Goal: Book appointment/travel/reservation

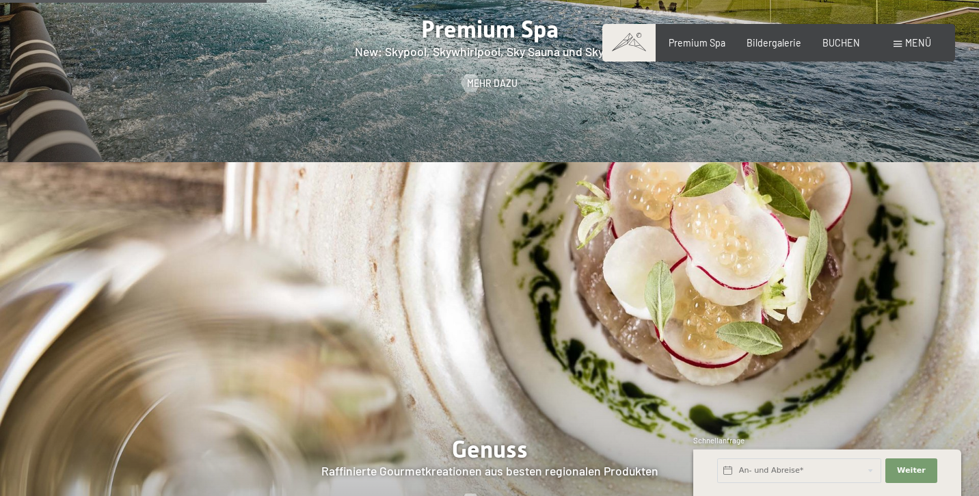
scroll to position [1920, 0]
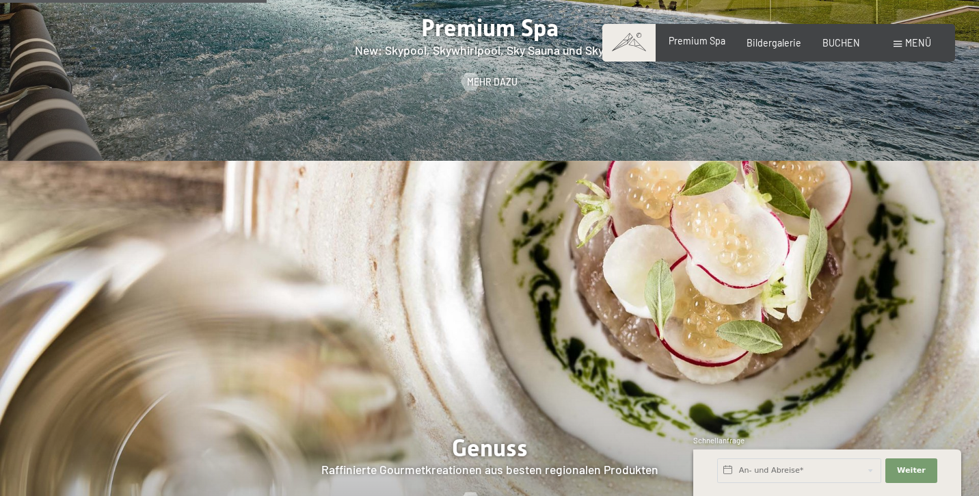
click at [693, 42] on span "Premium Spa" at bounding box center [697, 41] width 57 height 12
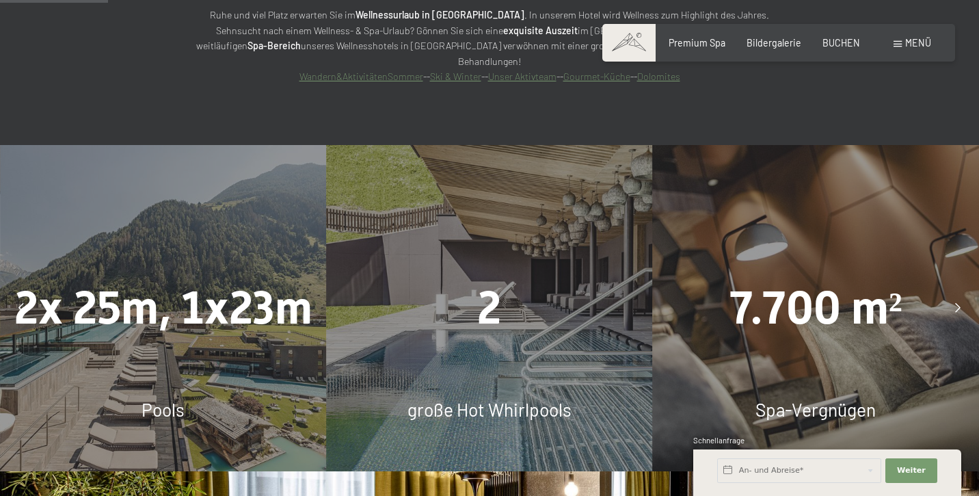
scroll to position [955, 0]
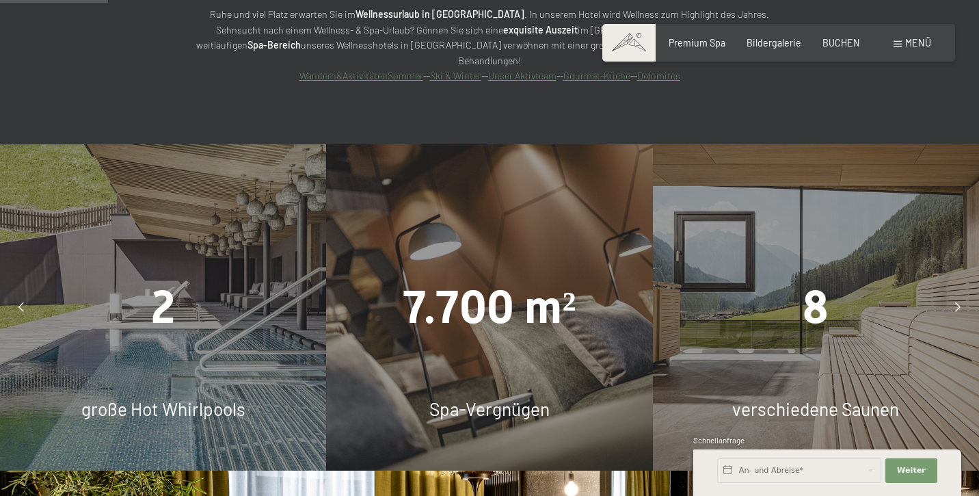
click at [847, 276] on div "8" at bounding box center [816, 308] width 326 height 64
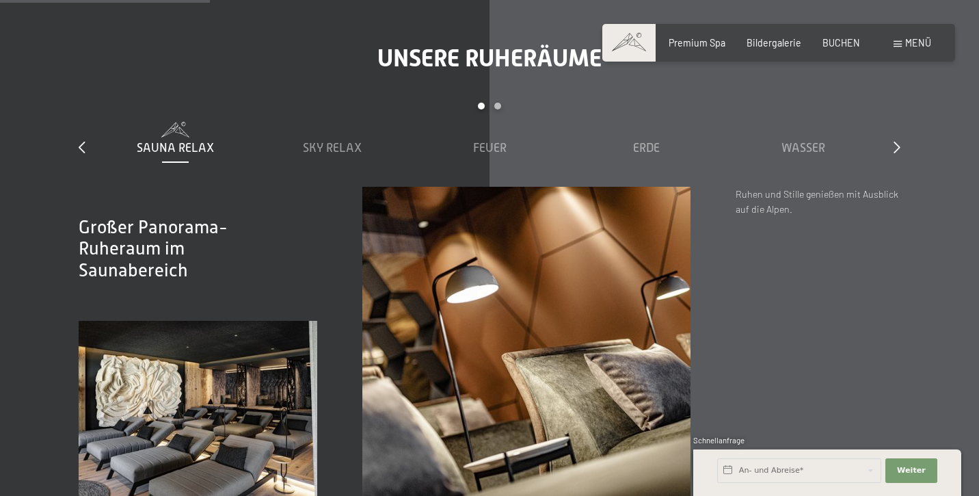
scroll to position [1861, 0]
click at [331, 140] on div "Sky Relax" at bounding box center [332, 148] width 145 height 17
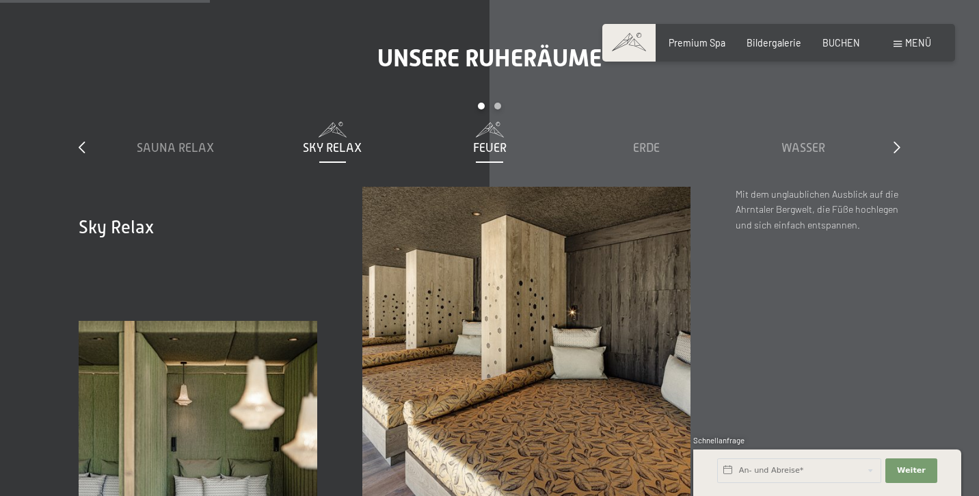
click at [501, 141] on span "Feuer" at bounding box center [490, 148] width 34 height 14
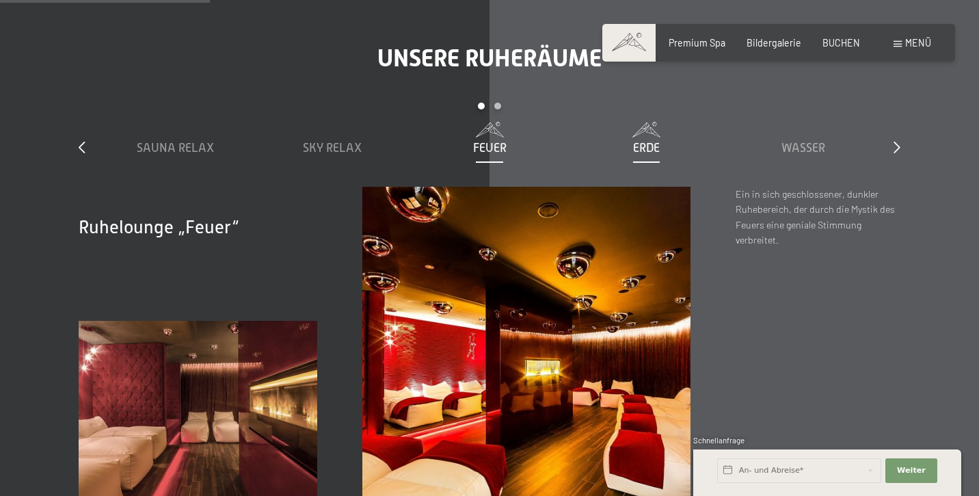
click at [646, 141] on span "Erde" at bounding box center [646, 148] width 27 height 14
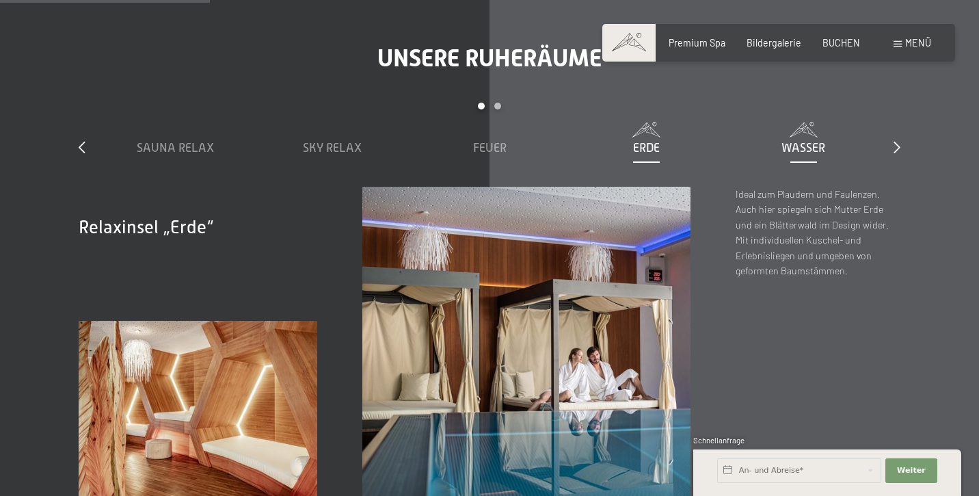
click at [783, 140] on div "Wasser" at bounding box center [803, 148] width 145 height 17
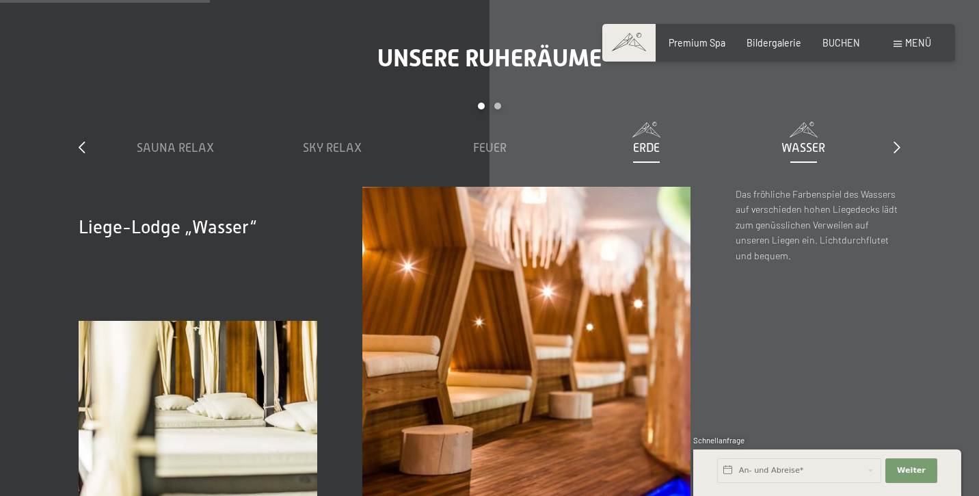
click at [641, 141] on span "Erde" at bounding box center [646, 148] width 27 height 14
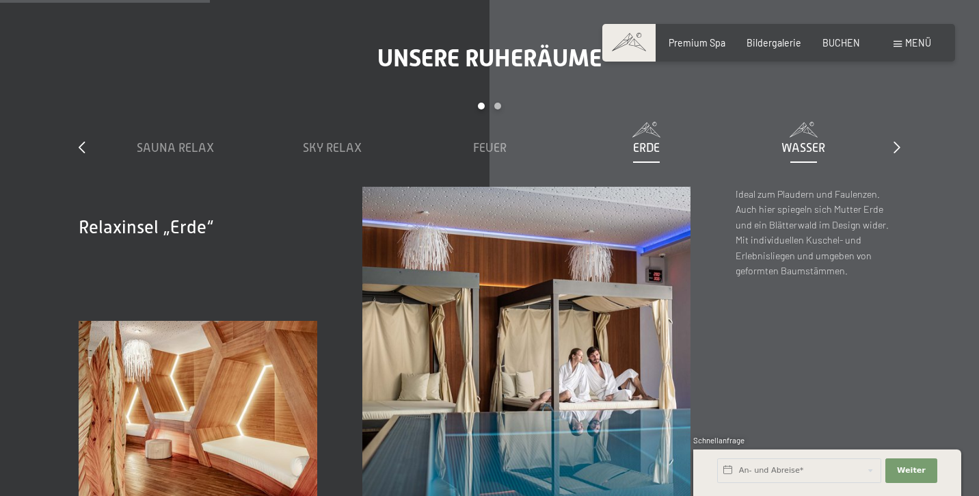
click at [796, 141] on span "Wasser" at bounding box center [804, 148] width 44 height 14
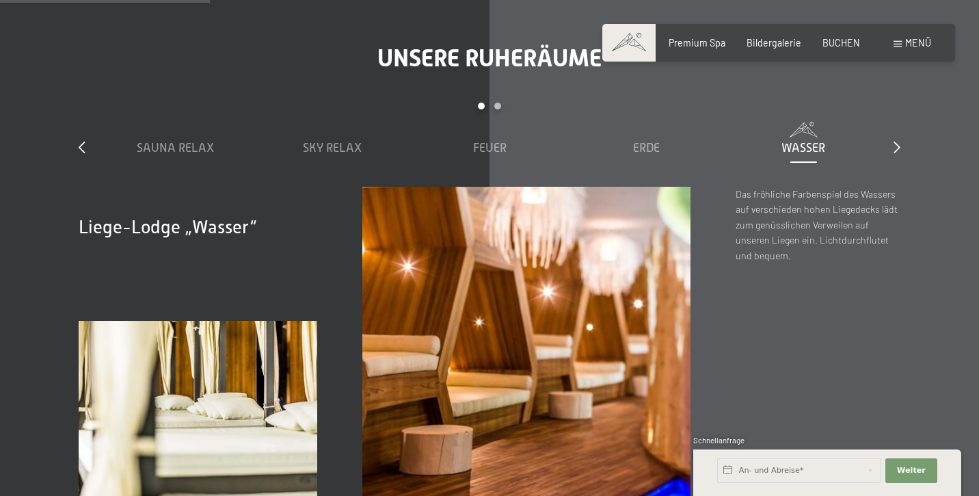
click at [892, 103] on div "slide 1 to 5 of 7 Sauna Relax Sky Relax Feuer Erde Wasser Luft Wolke 7" at bounding box center [489, 144] width 821 height 83
click at [901, 96] on div "Unsere Ruheräume slide 1 to 5 of 7 Sauna Relax Sky Relax Feuer Erde Wasser Luft…" at bounding box center [490, 279] width 912 height 471
click at [897, 141] on icon at bounding box center [897, 147] width 7 height 12
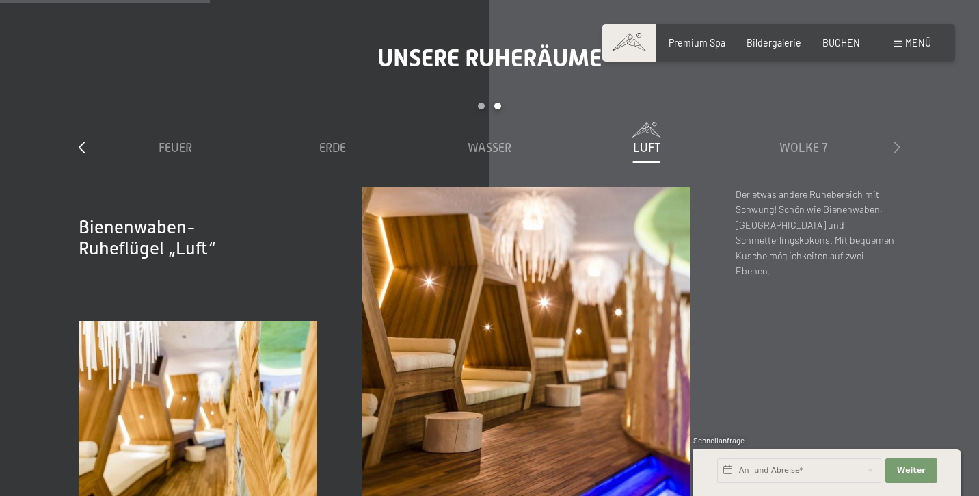
click at [897, 141] on icon at bounding box center [897, 147] width 7 height 12
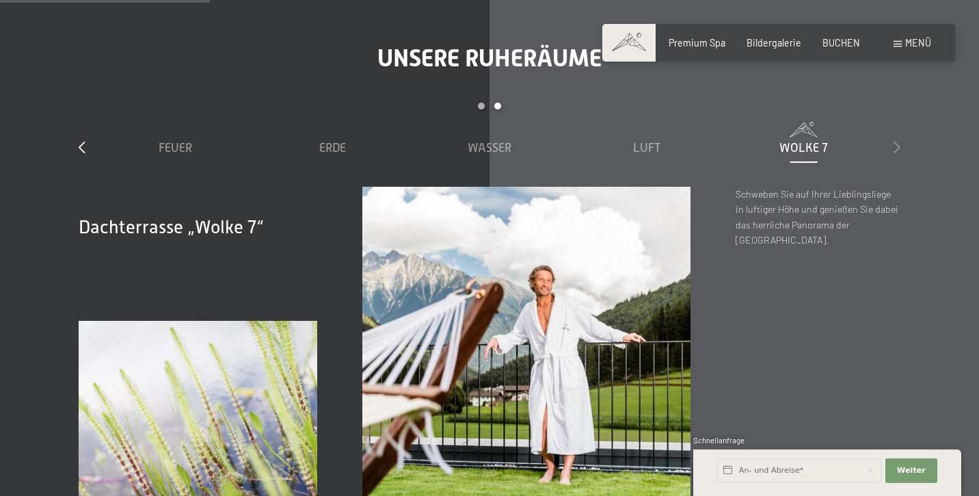
click at [897, 141] on icon at bounding box center [897, 147] width 7 height 12
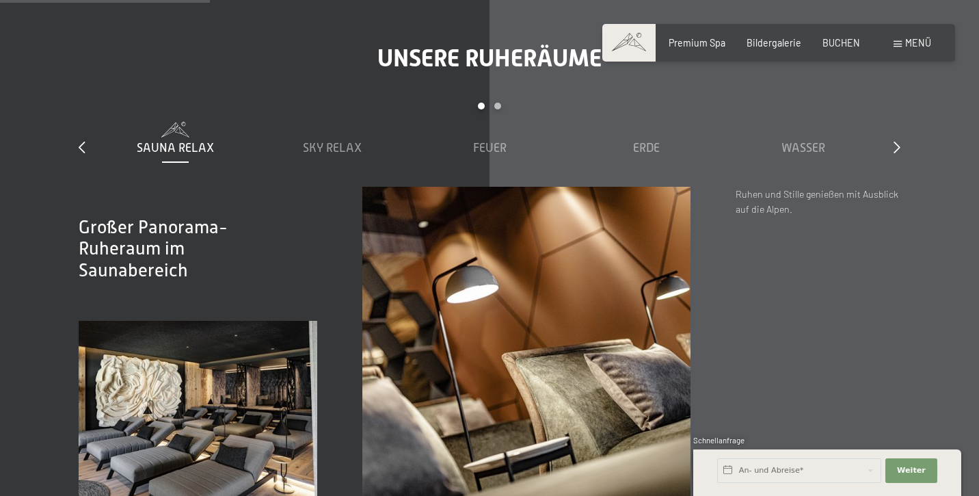
click at [199, 141] on span "Sauna Relax" at bounding box center [175, 148] width 77 height 14
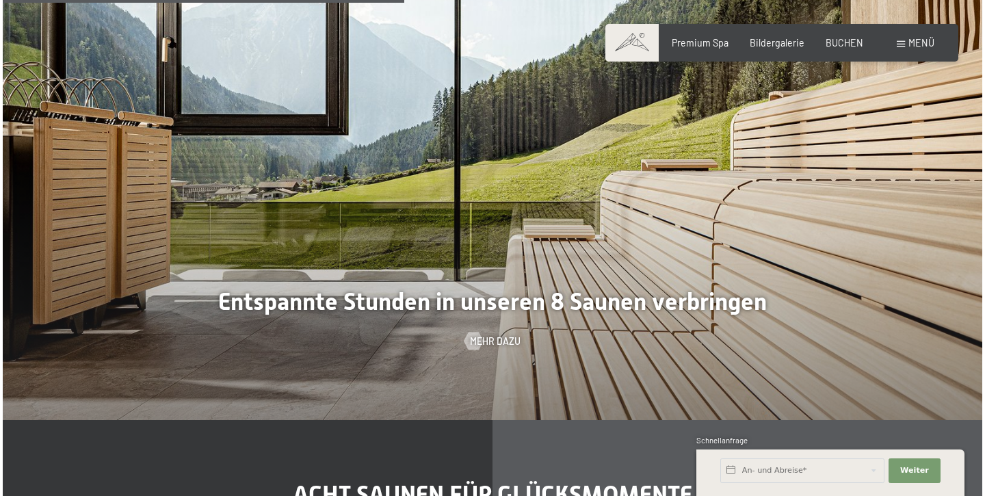
scroll to position [3559, 0]
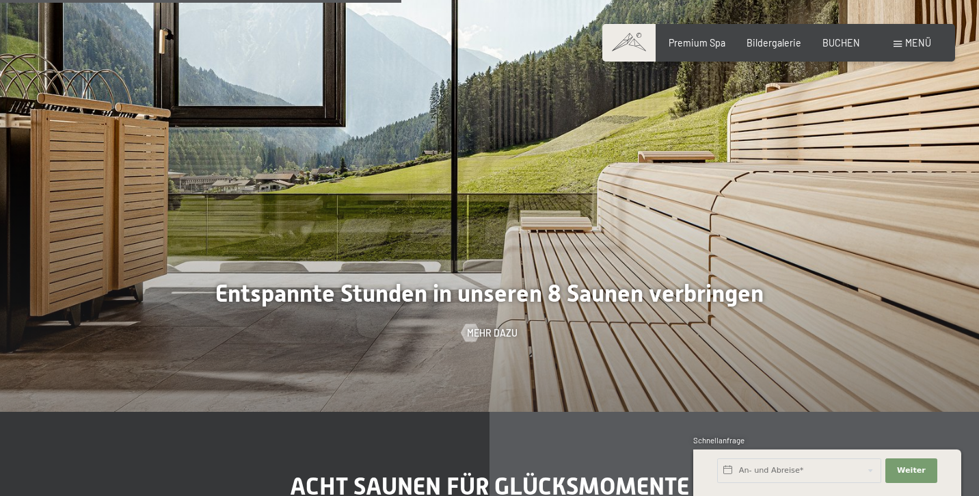
click at [375, 257] on div at bounding box center [489, 164] width 979 height 496
click at [513, 326] on span "Mehr dazu" at bounding box center [506, 333] width 51 height 14
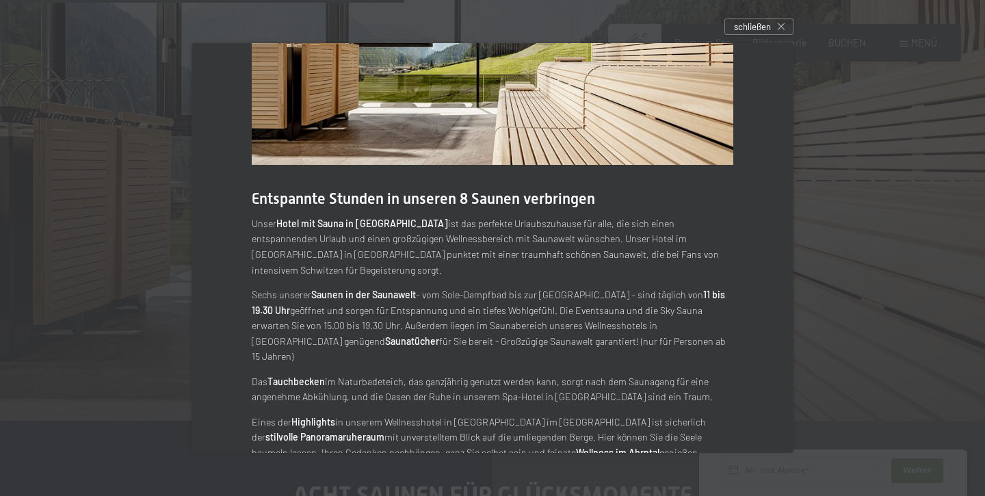
scroll to position [109, 0]
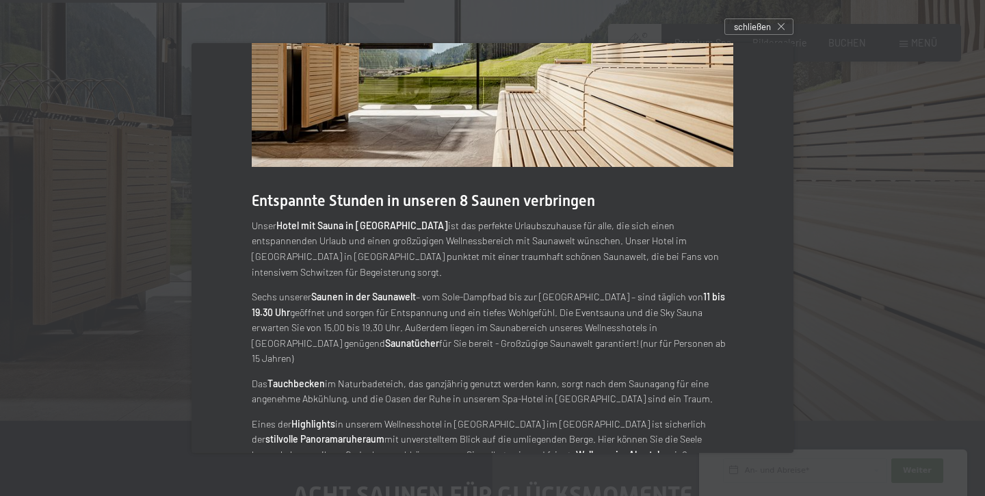
click at [640, 185] on div "Entspannte Stunden in unseren 8 Saunen verbringen Unser Hotel mit Sauna in Südt…" at bounding box center [492, 211] width 602 height 555
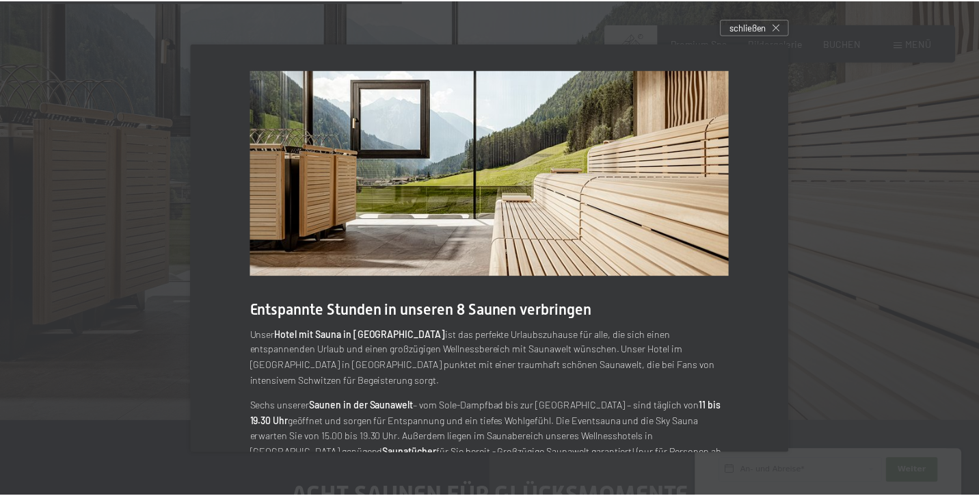
scroll to position [0, 0]
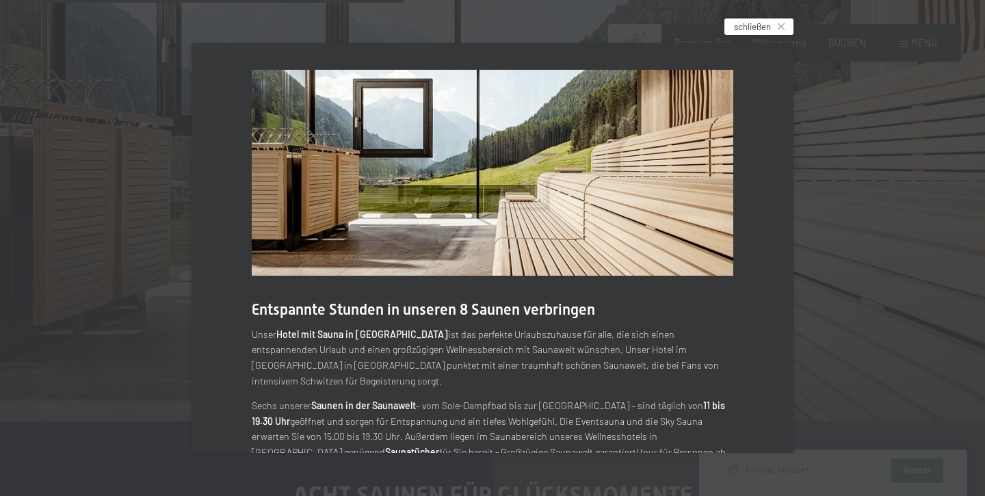
click at [782, 32] on div "schließen" at bounding box center [758, 26] width 69 height 16
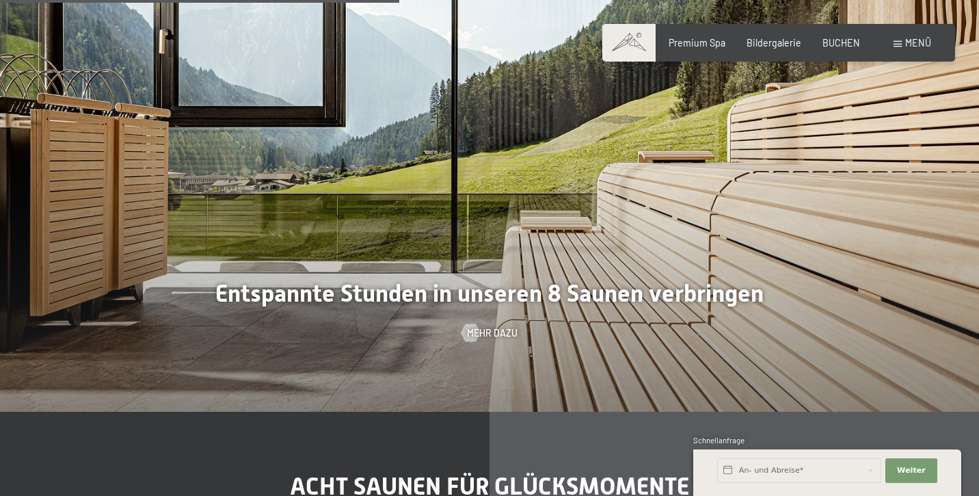
scroll to position [3536, 0]
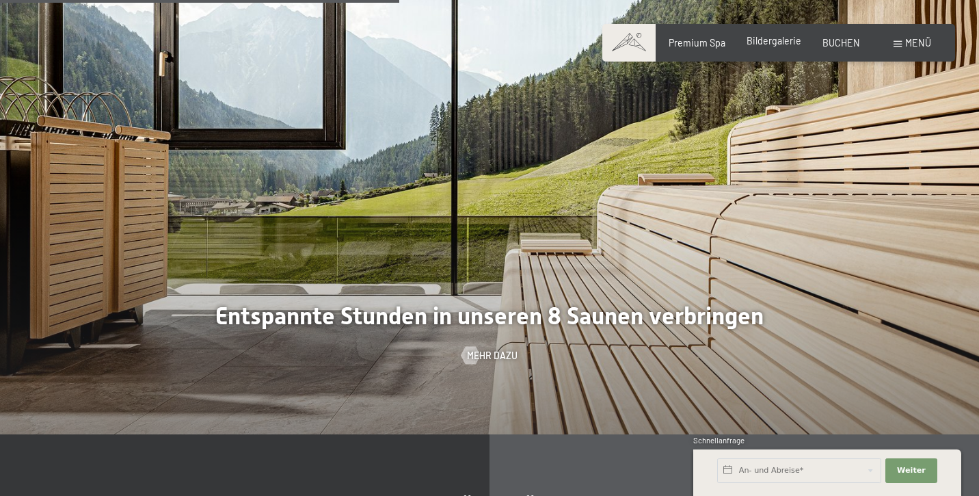
click at [778, 44] on span "Bildergalerie" at bounding box center [774, 41] width 55 height 12
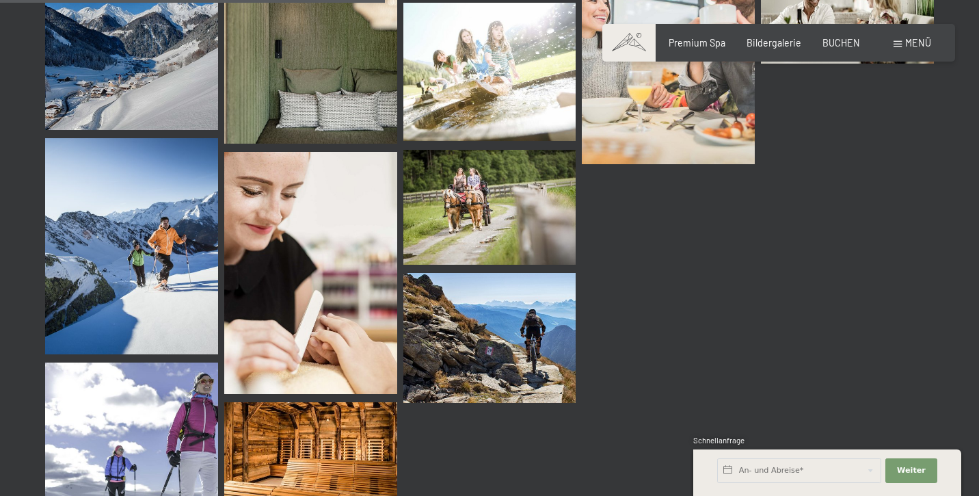
scroll to position [5491, 0]
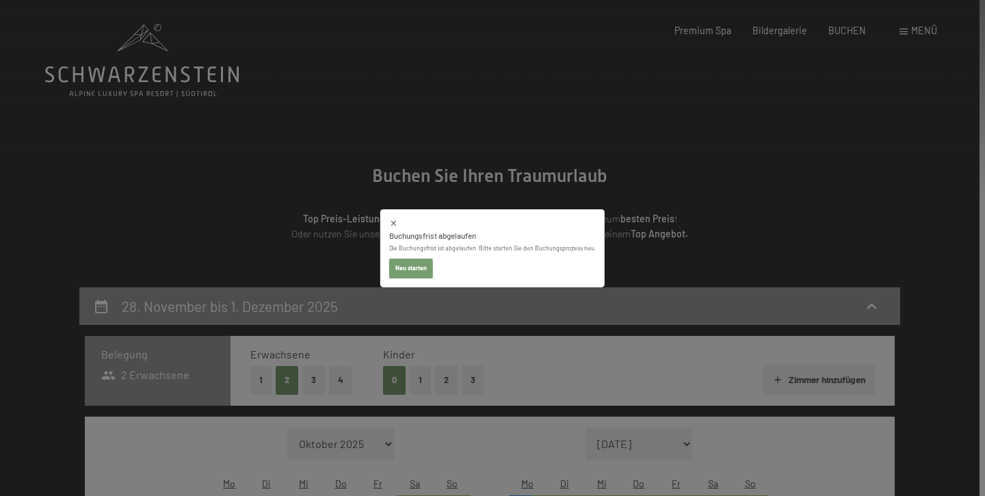
select select "[DATE]"
